Goal: Task Accomplishment & Management: Use online tool/utility

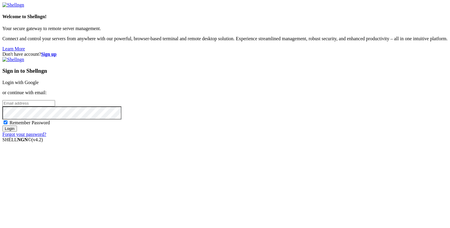
click at [55, 106] on input "email" at bounding box center [28, 103] width 53 height 6
type input "[PERSON_NAME][EMAIL_ADDRESS][DOMAIN_NAME]"
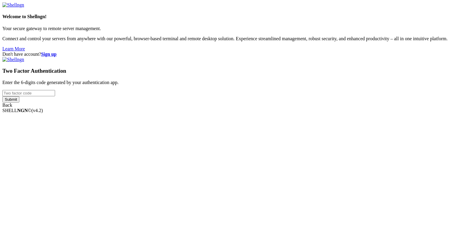
type input "276407"
click at [286, 108] on div "Welcome to Shellngn! Your secure gateway to remote server management. Connect a…" at bounding box center [224, 54] width 445 height 105
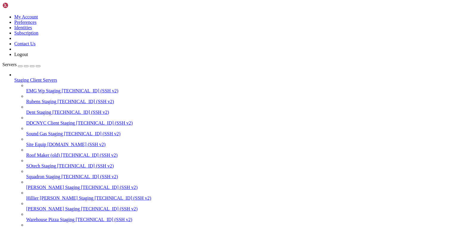
click at [32, 66] on div "button" at bounding box center [32, 66] width 0 height 0
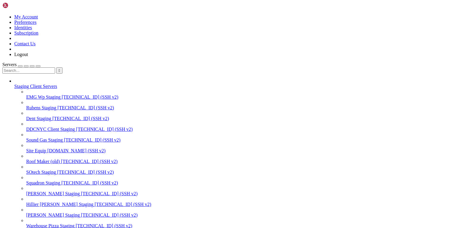
click at [54, 67] on input "text" at bounding box center [28, 70] width 53 height 6
type input "roof"
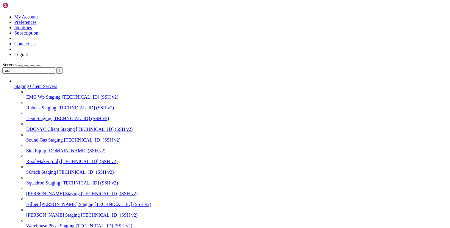
click at [32, 84] on link "Staging Client Servers" at bounding box center [230, 86] width 433 height 5
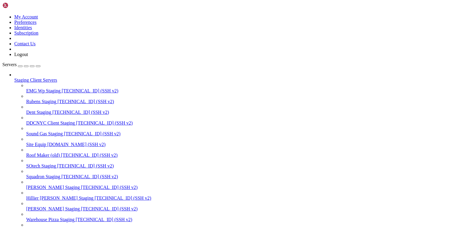
click at [32, 66] on div "button" at bounding box center [32, 66] width 0 height 0
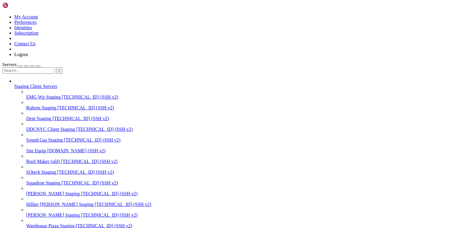
click at [52, 67] on input "text" at bounding box center [28, 70] width 53 height 6
type input "roof"
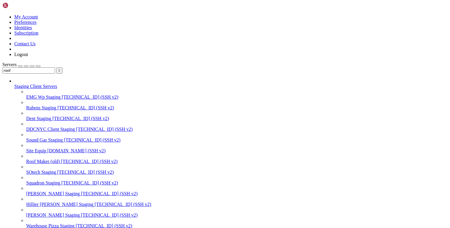
type input "/root"
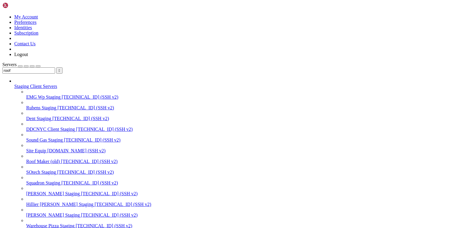
drag, startPoint x: 93, startPoint y: 768, endPoint x: 76, endPoint y: 768, distance: 17.6
copy x-row "htpasswd"
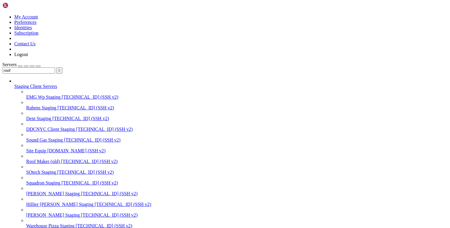
scroll to position [6, 1]
drag, startPoint x: 200, startPoint y: 774, endPoint x: 5, endPoint y: 758, distance: 195.3
copy div "$ webpack --progress --config resources/assets/build/webpack.config.js /bin/sh:…"
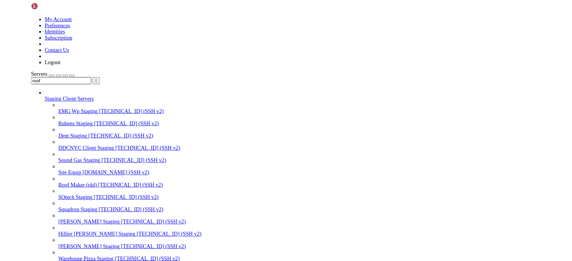
scroll to position [83, 0]
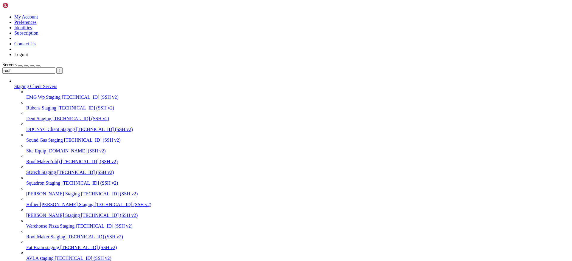
scroll to position [6, 1]
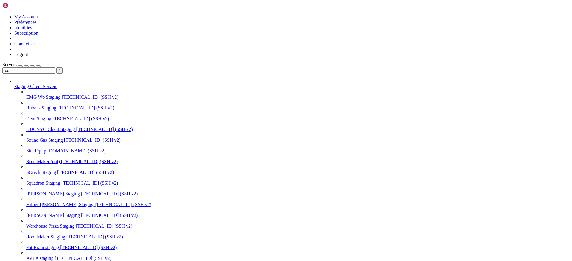
scroll to position [129, 0]
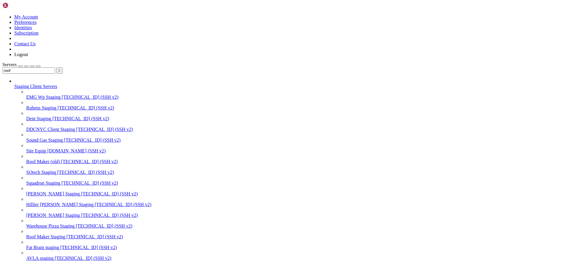
scroll to position [345, 0]
